Goal: Task Accomplishment & Management: Use online tool/utility

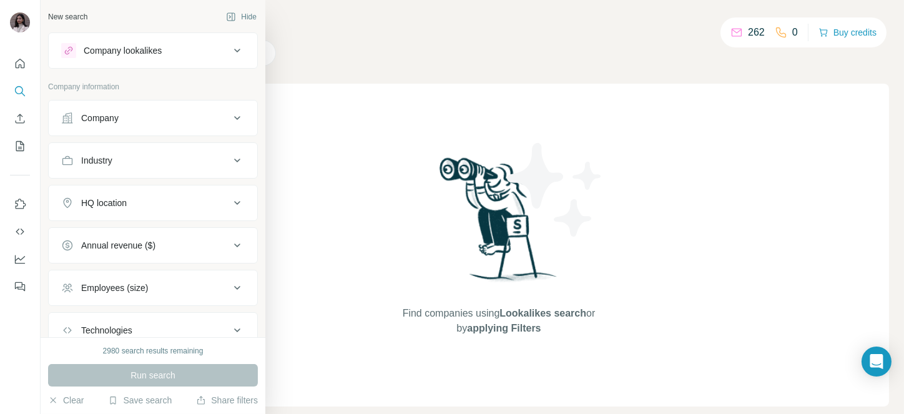
click at [79, 115] on div "Company" at bounding box center [145, 118] width 169 height 12
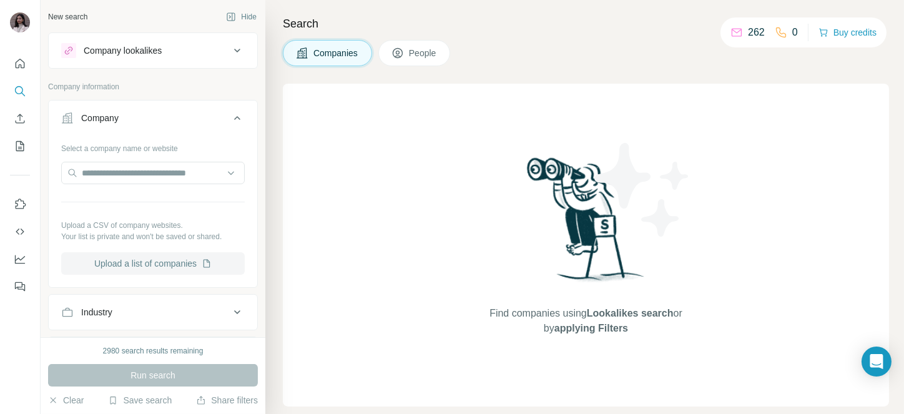
click at [140, 262] on button "Upload a list of companies" at bounding box center [153, 263] width 184 height 22
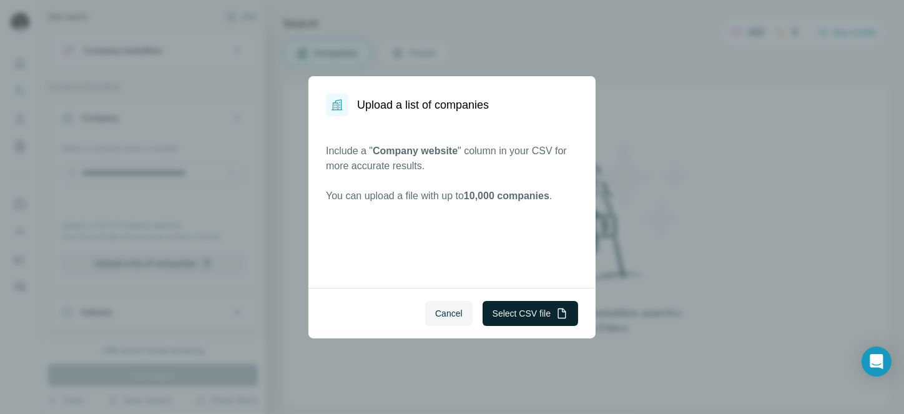
click at [539, 303] on button "Select CSV file" at bounding box center [531, 313] width 96 height 25
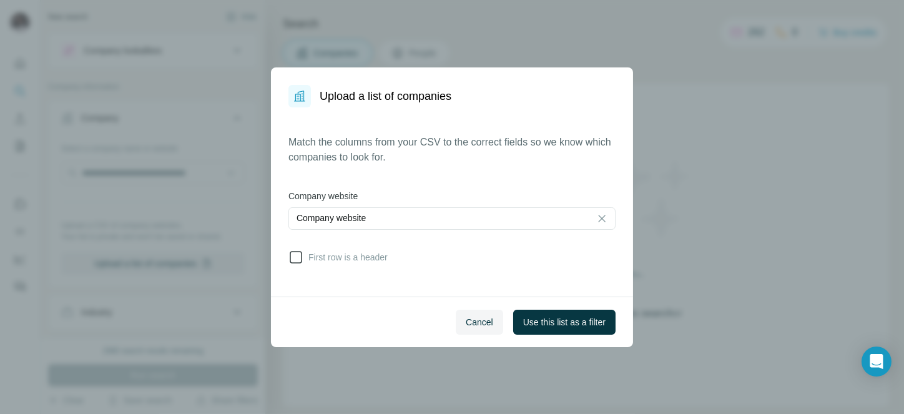
click at [295, 258] on icon at bounding box center [296, 257] width 15 height 15
click at [578, 320] on span "Use this list as a filter" at bounding box center [564, 322] width 82 height 12
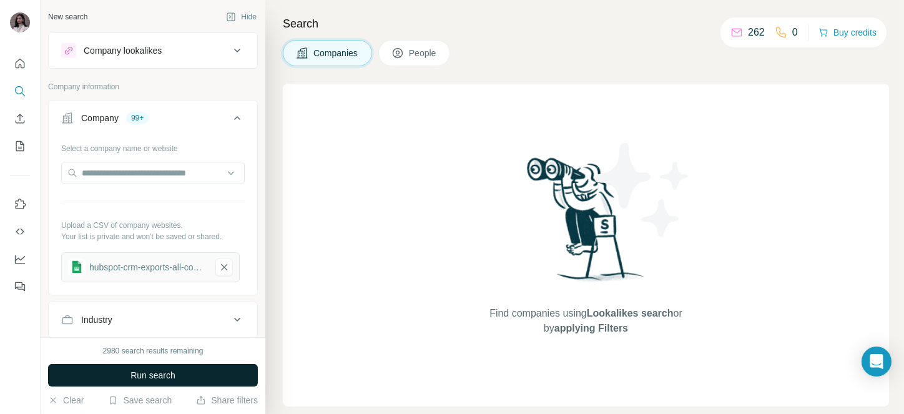
click at [152, 380] on span "Run search" at bounding box center [153, 375] width 45 height 12
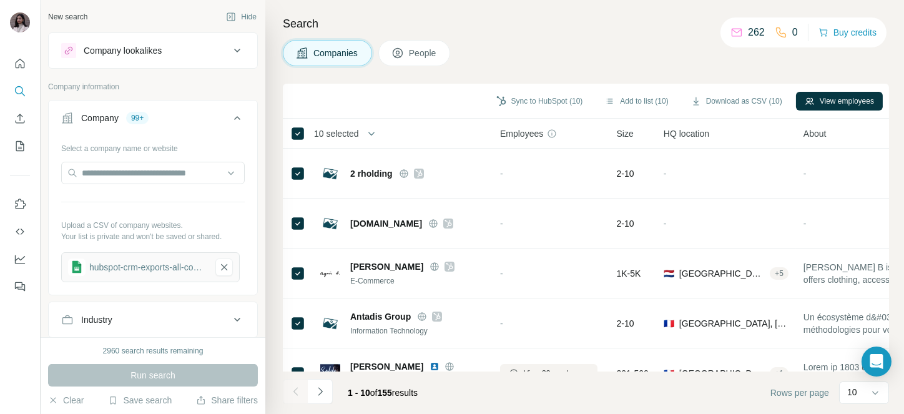
click at [352, 137] on span "10 selected" at bounding box center [336, 133] width 45 height 12
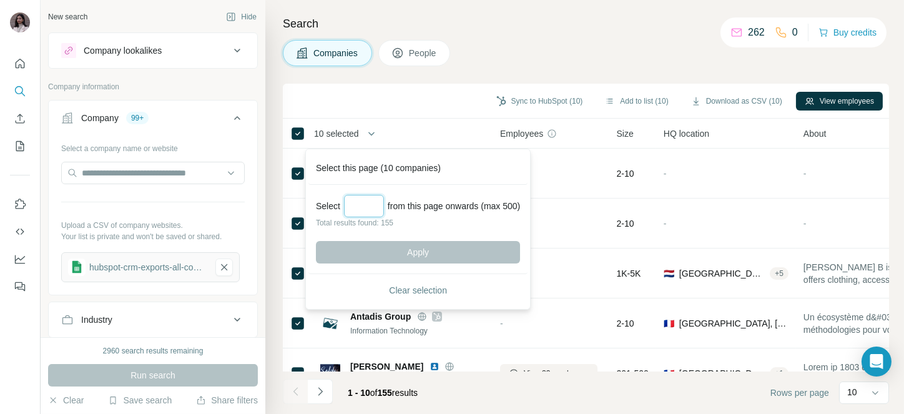
click at [373, 207] on input "Select a number (up to 500)" at bounding box center [364, 206] width 40 height 22
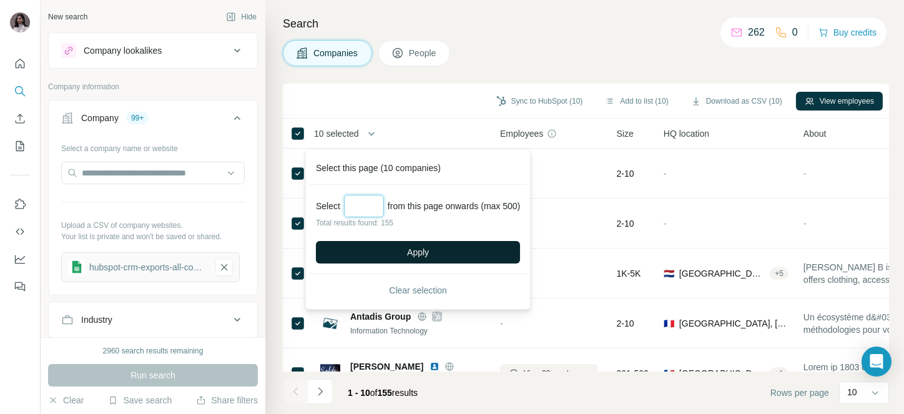
type input "***"
click at [410, 244] on button "Apply" at bounding box center [418, 252] width 204 height 22
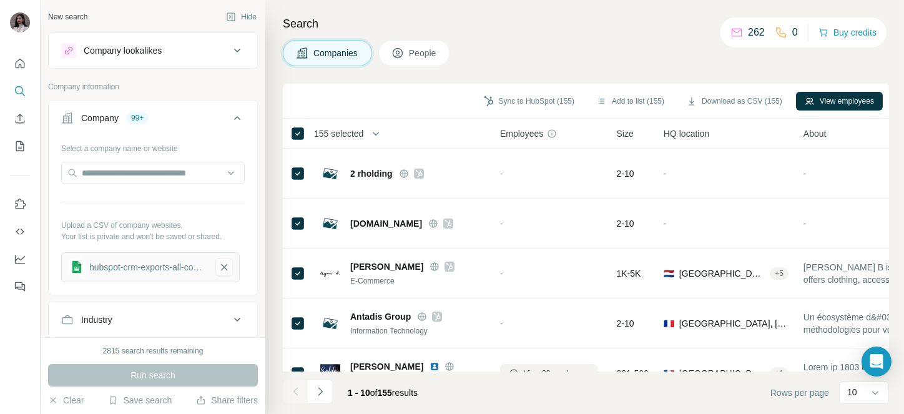
click at [712, 92] on button "Download as CSV (155)" at bounding box center [734, 101] width 113 height 19
